Goal: Task Accomplishment & Management: Use online tool/utility

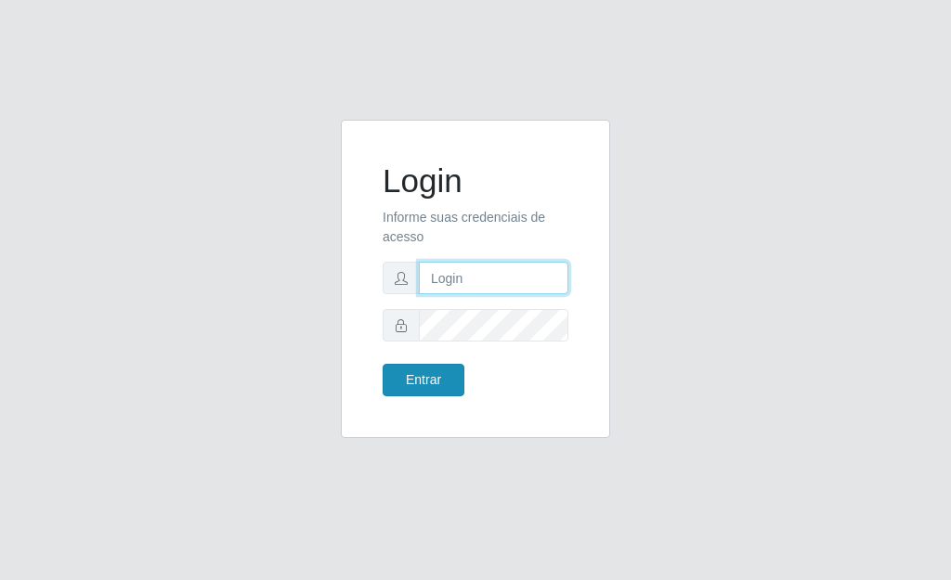
type input "[PERSON_NAME]"
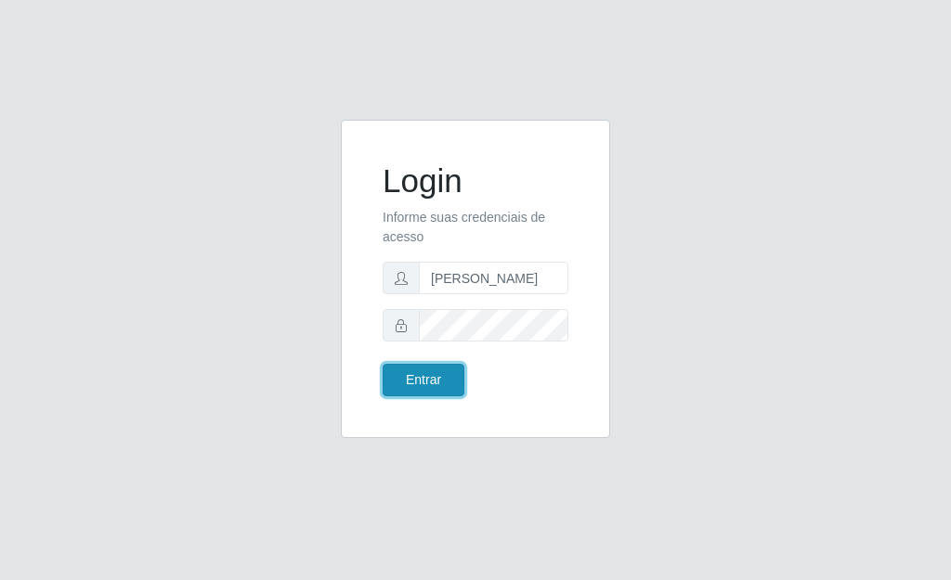
click at [438, 378] on button "Entrar" at bounding box center [424, 380] width 82 height 33
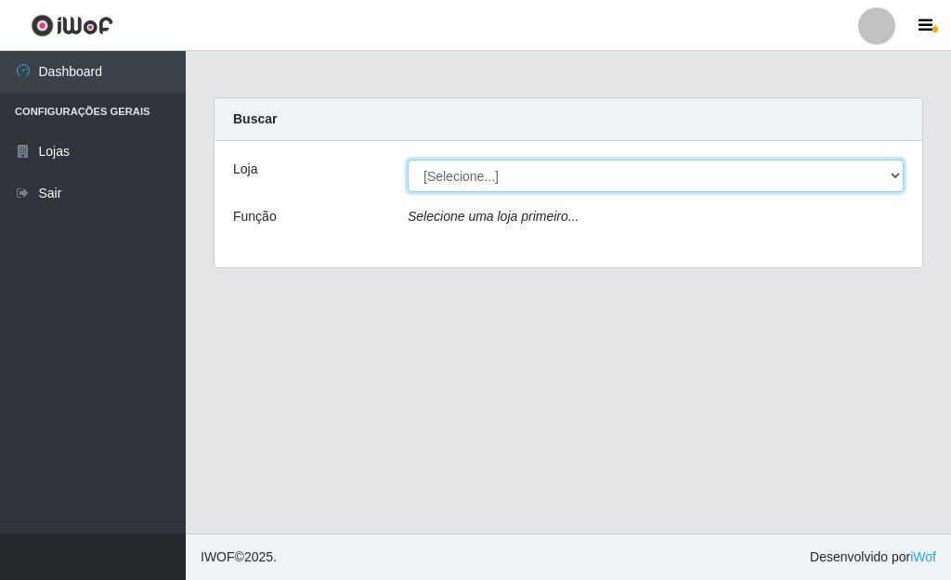
drag, startPoint x: 895, startPoint y: 183, endPoint x: 879, endPoint y: 184, distance: 16.7
click at [895, 183] on select "[Selecione...] Bemais Supermercados - [GEOGRAPHIC_DATA]" at bounding box center [656, 176] width 496 height 33
select select "249"
click at [408, 160] on select "[Selecione...] Bemais Supermercados - [GEOGRAPHIC_DATA]" at bounding box center [656, 176] width 496 height 33
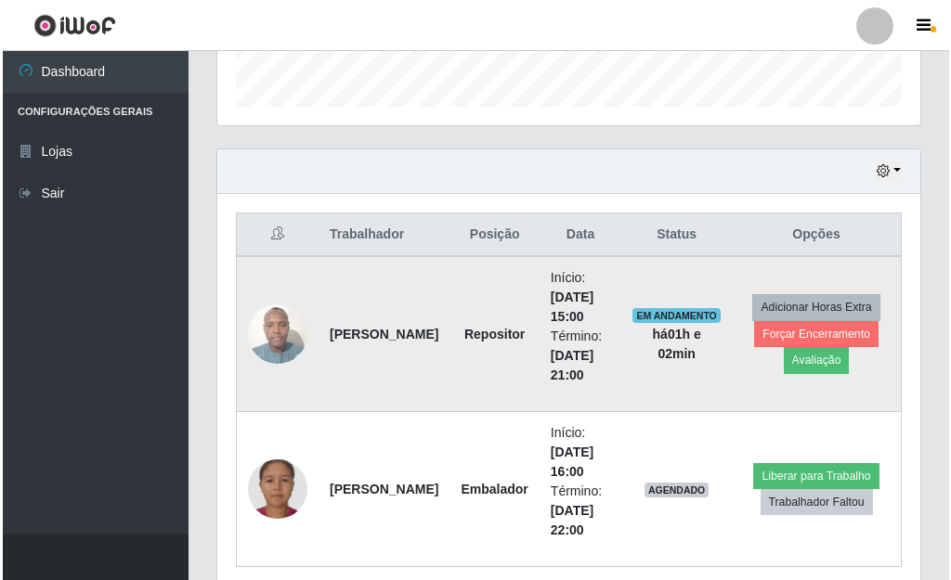
scroll to position [632, 0]
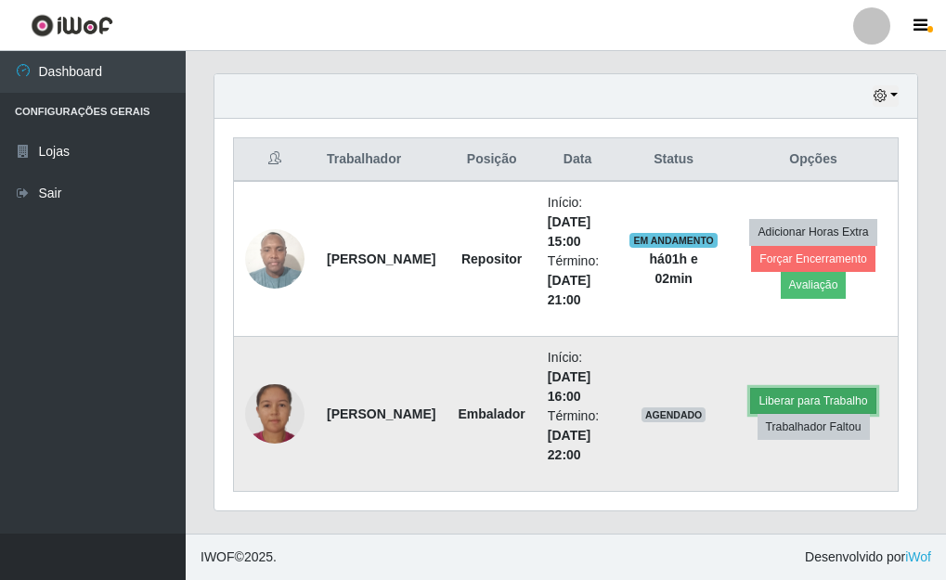
click at [856, 400] on button "Liberar para Trabalho" at bounding box center [812, 401] width 125 height 26
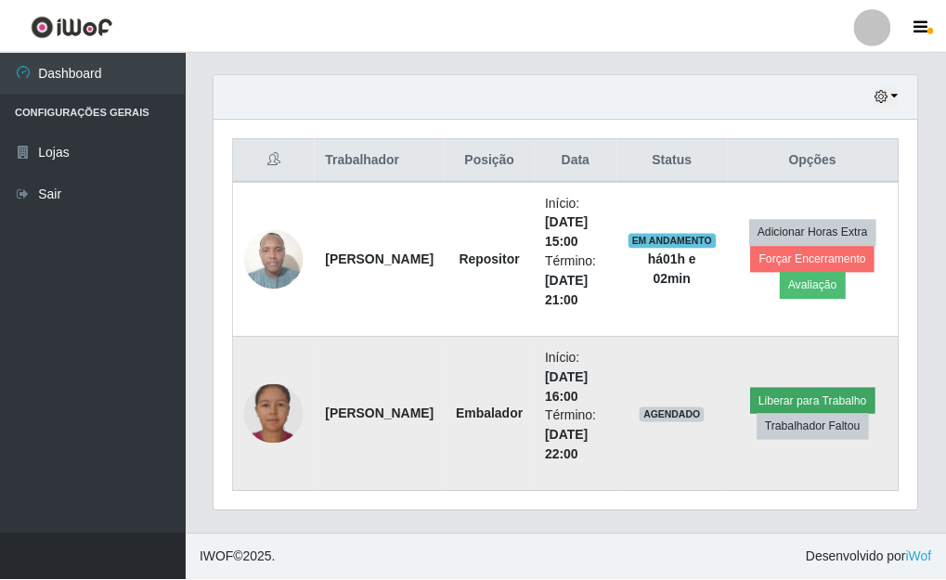
scroll to position [385, 692]
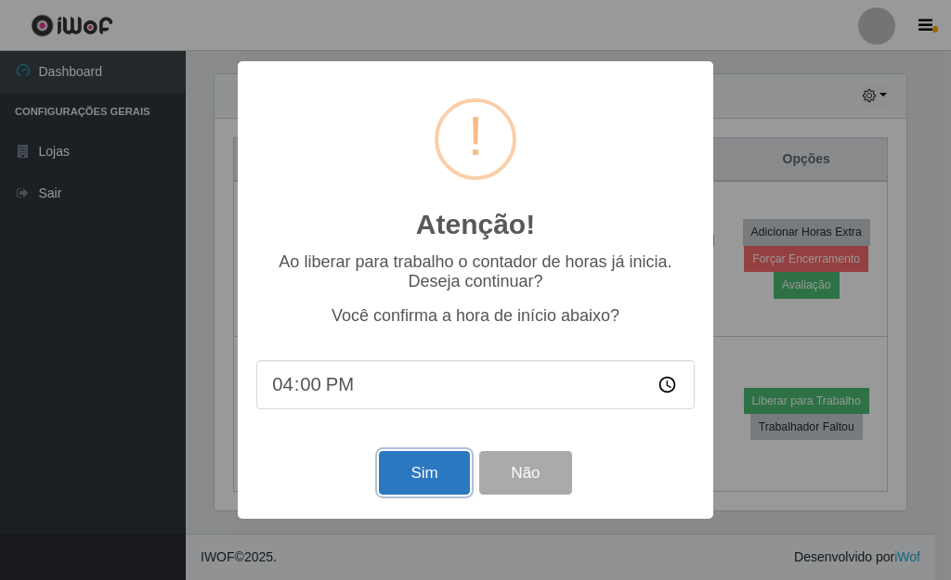
click at [418, 481] on button "Sim" at bounding box center [424, 473] width 90 height 44
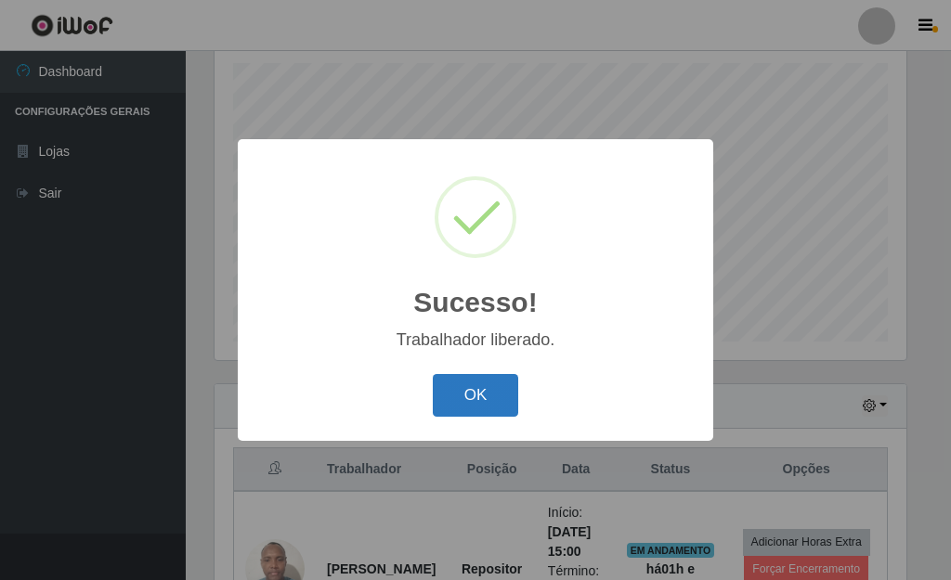
click at [493, 388] on button "OK" at bounding box center [476, 396] width 86 height 44
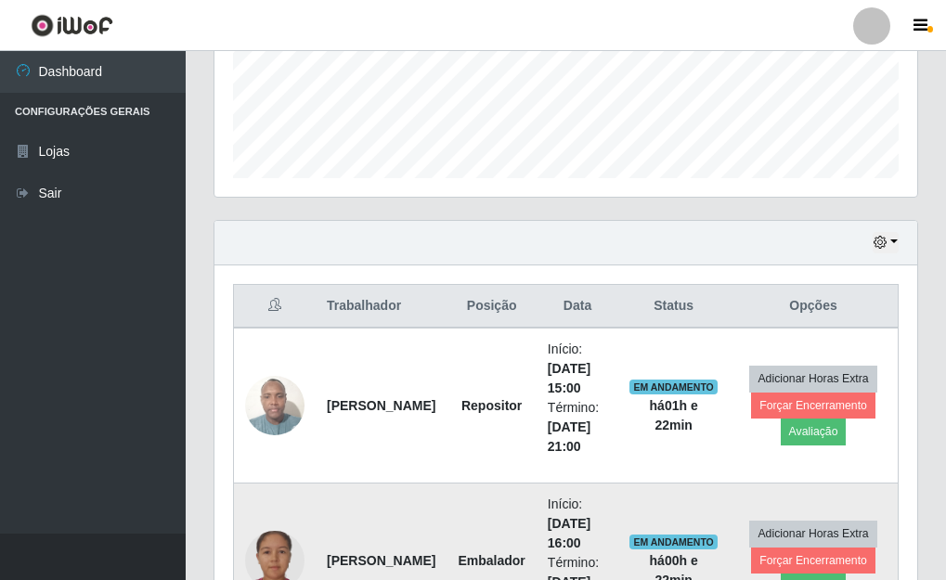
scroll to position [447, 0]
